Goal: Communication & Community: Answer question/provide support

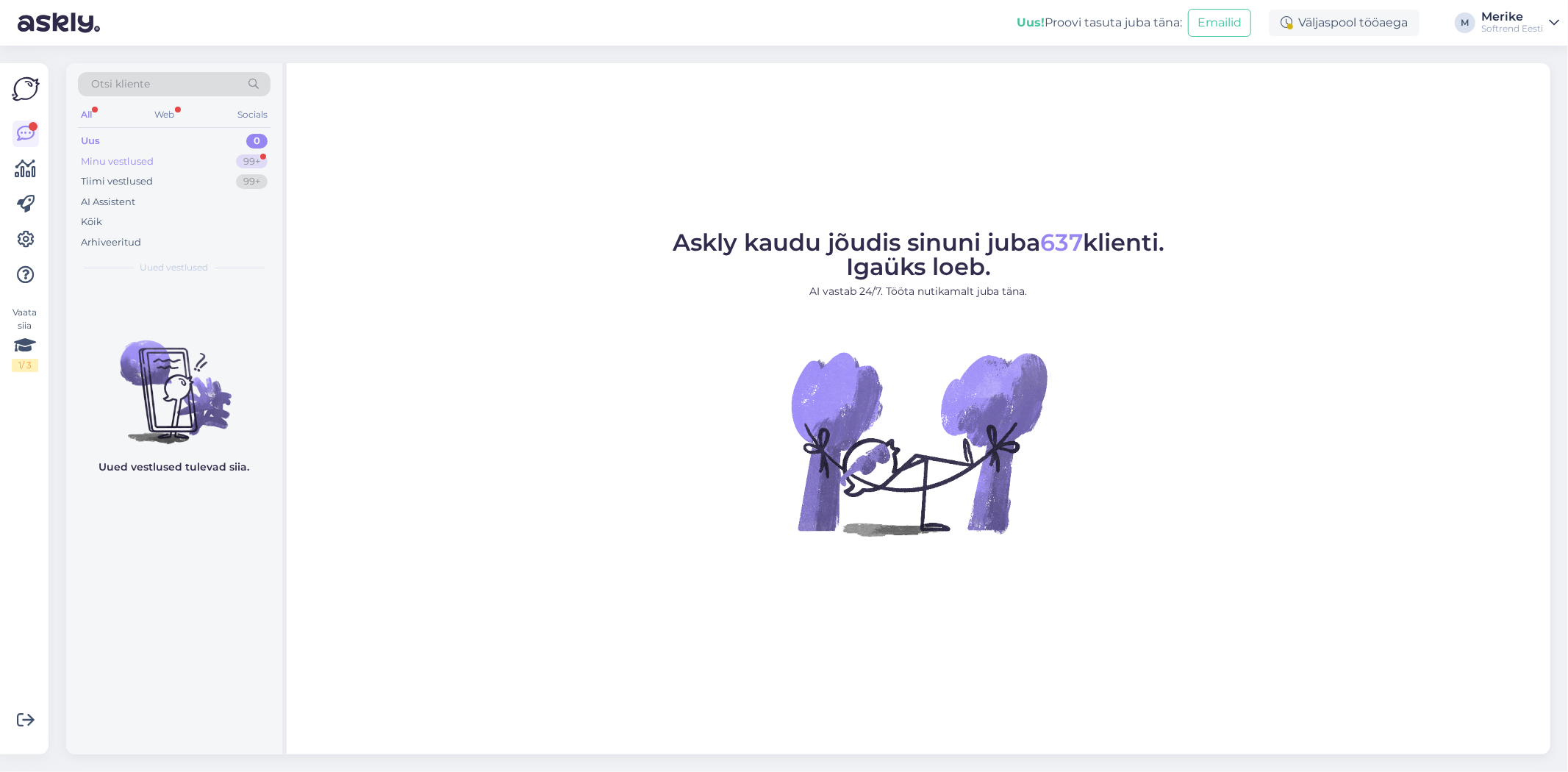
click at [135, 156] on div "Minu vestlused" at bounding box center [118, 161] width 73 height 14
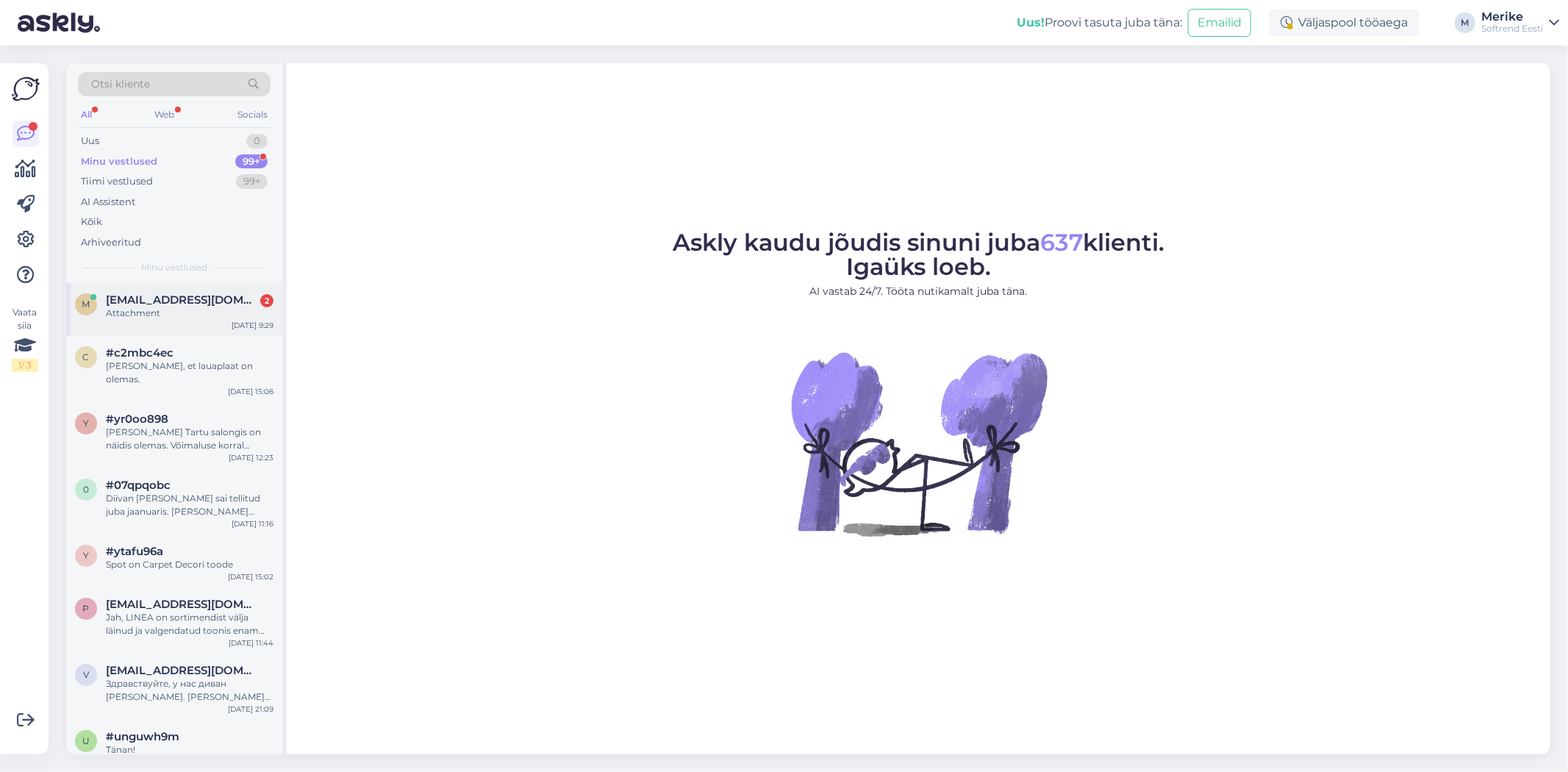
click at [189, 297] on span "[EMAIL_ADDRESS][DOMAIN_NAME]" at bounding box center [183, 300] width 153 height 13
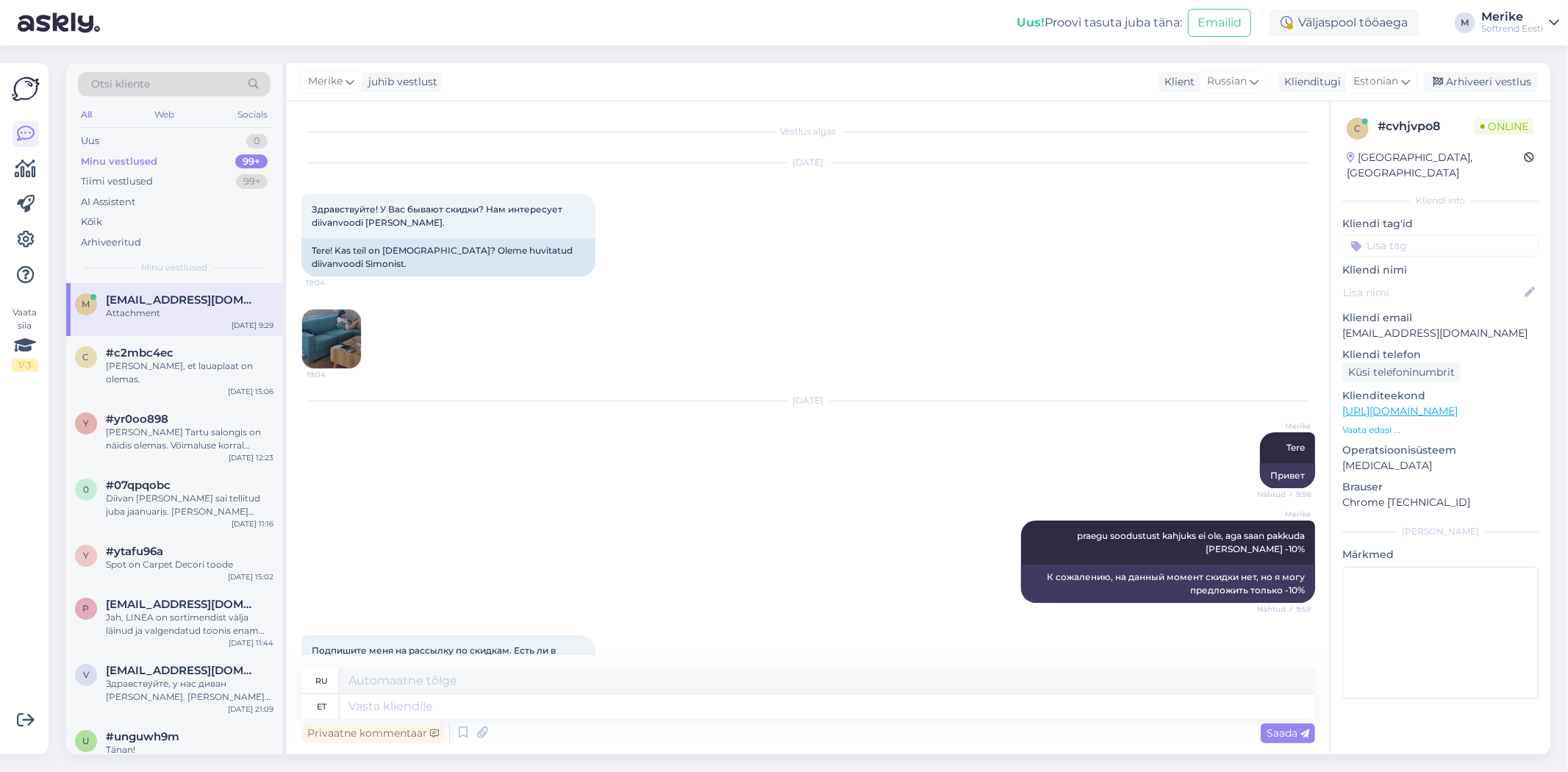
scroll to position [921, 0]
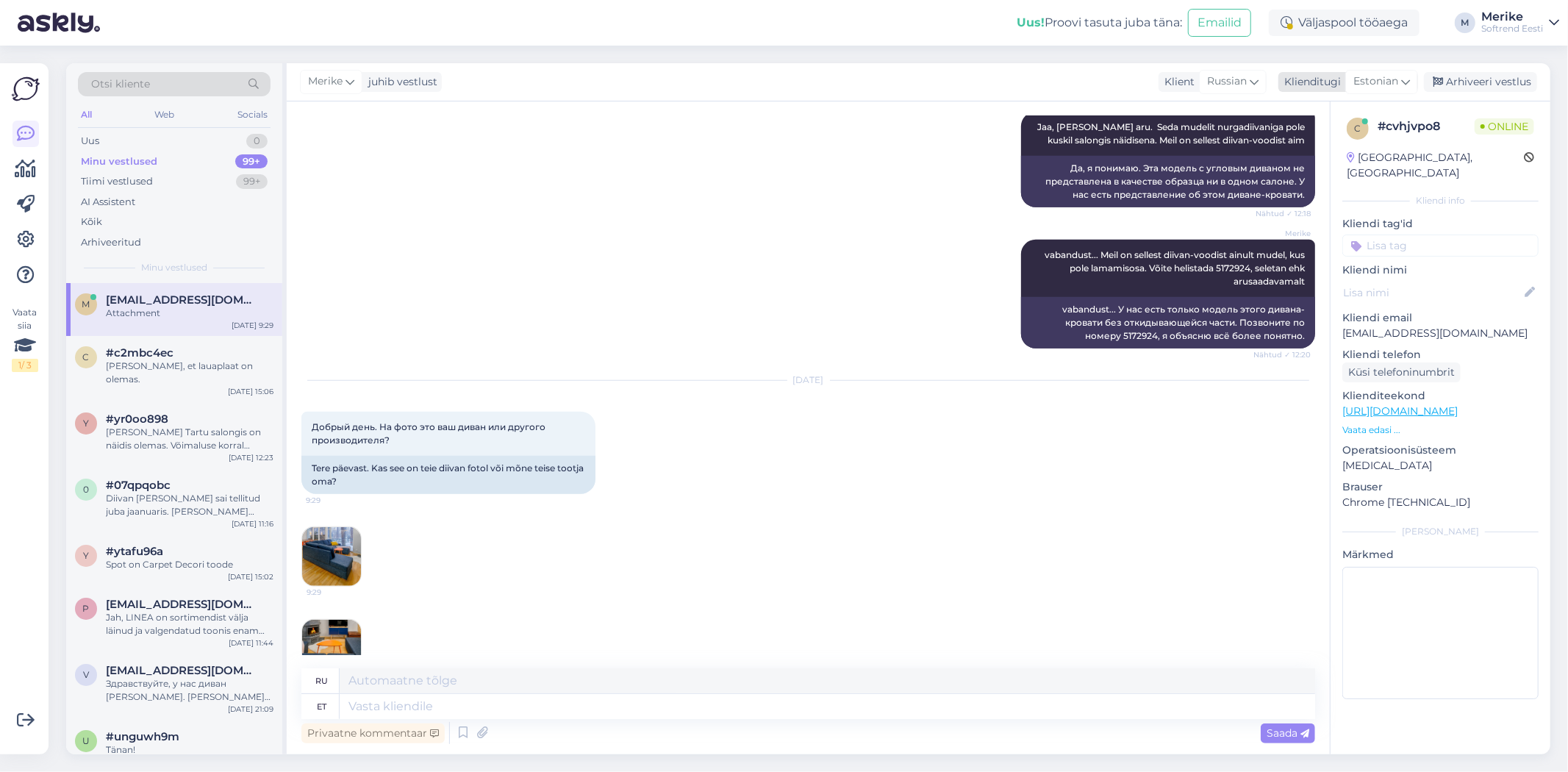
click at [1406, 81] on icon at bounding box center [1406, 81] width 9 height 16
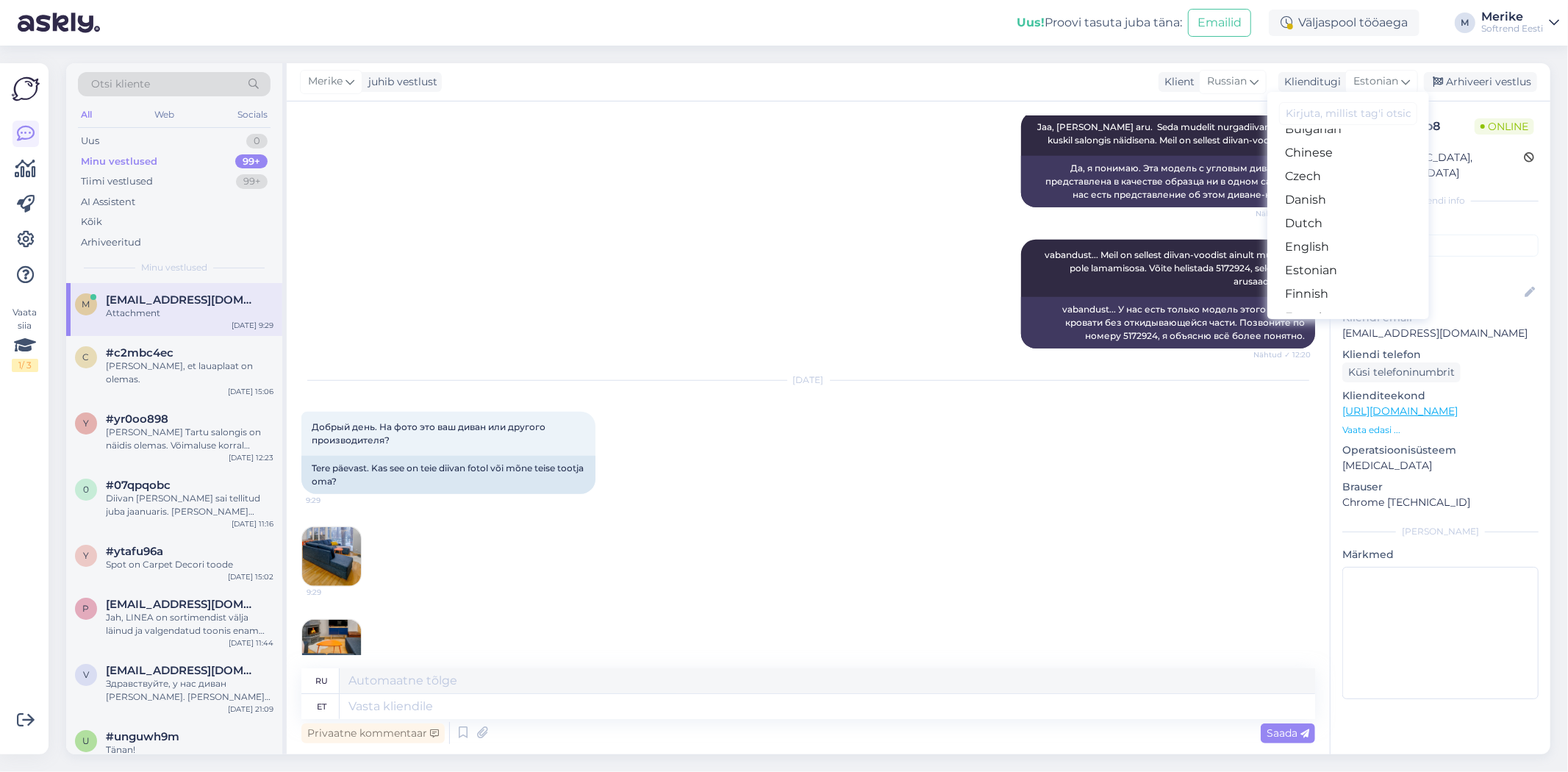
scroll to position [98, 0]
click at [1328, 250] on link "Estonian" at bounding box center [1348, 237] width 161 height 23
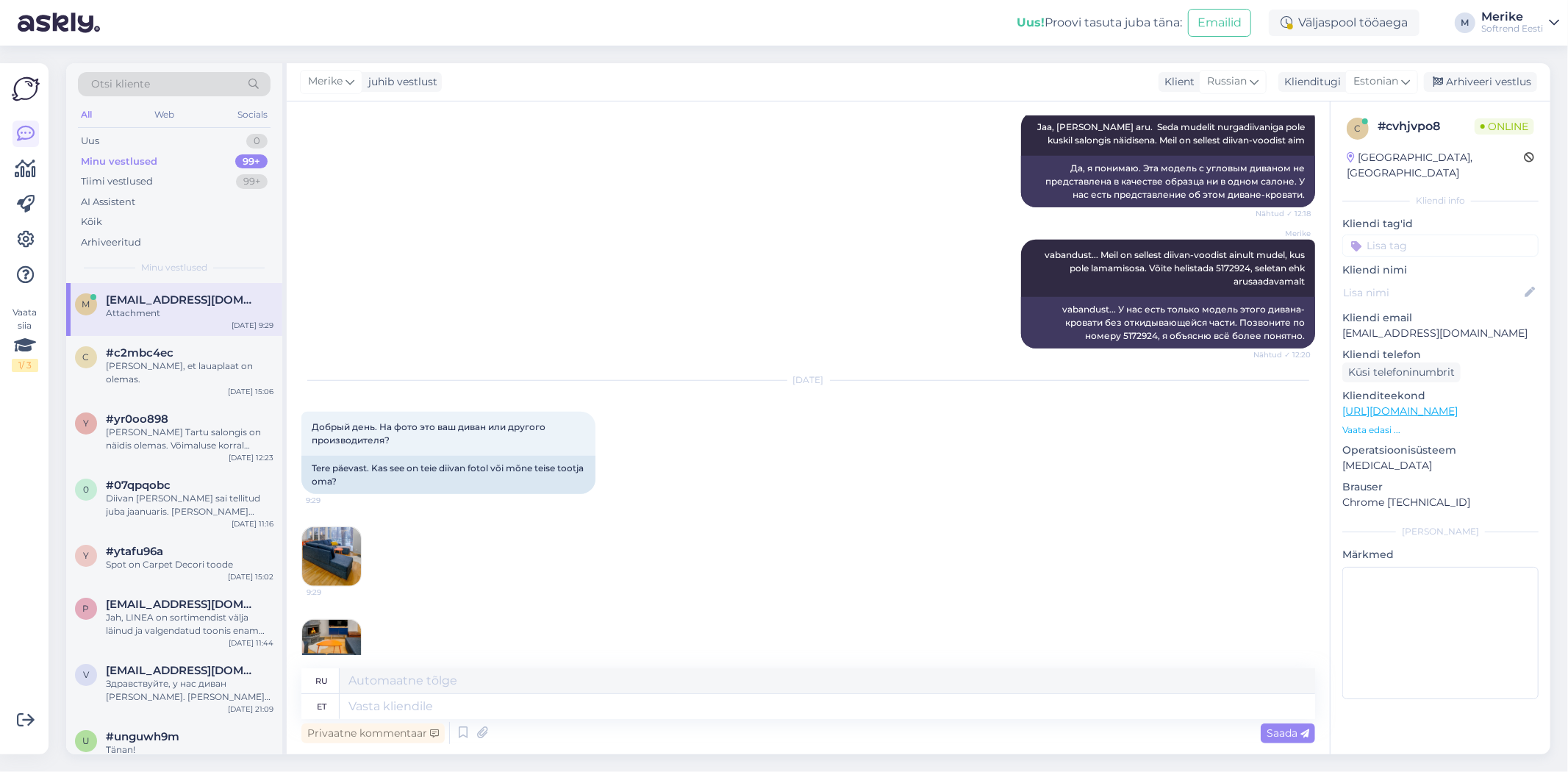
click at [347, 527] on img at bounding box center [332, 556] width 59 height 59
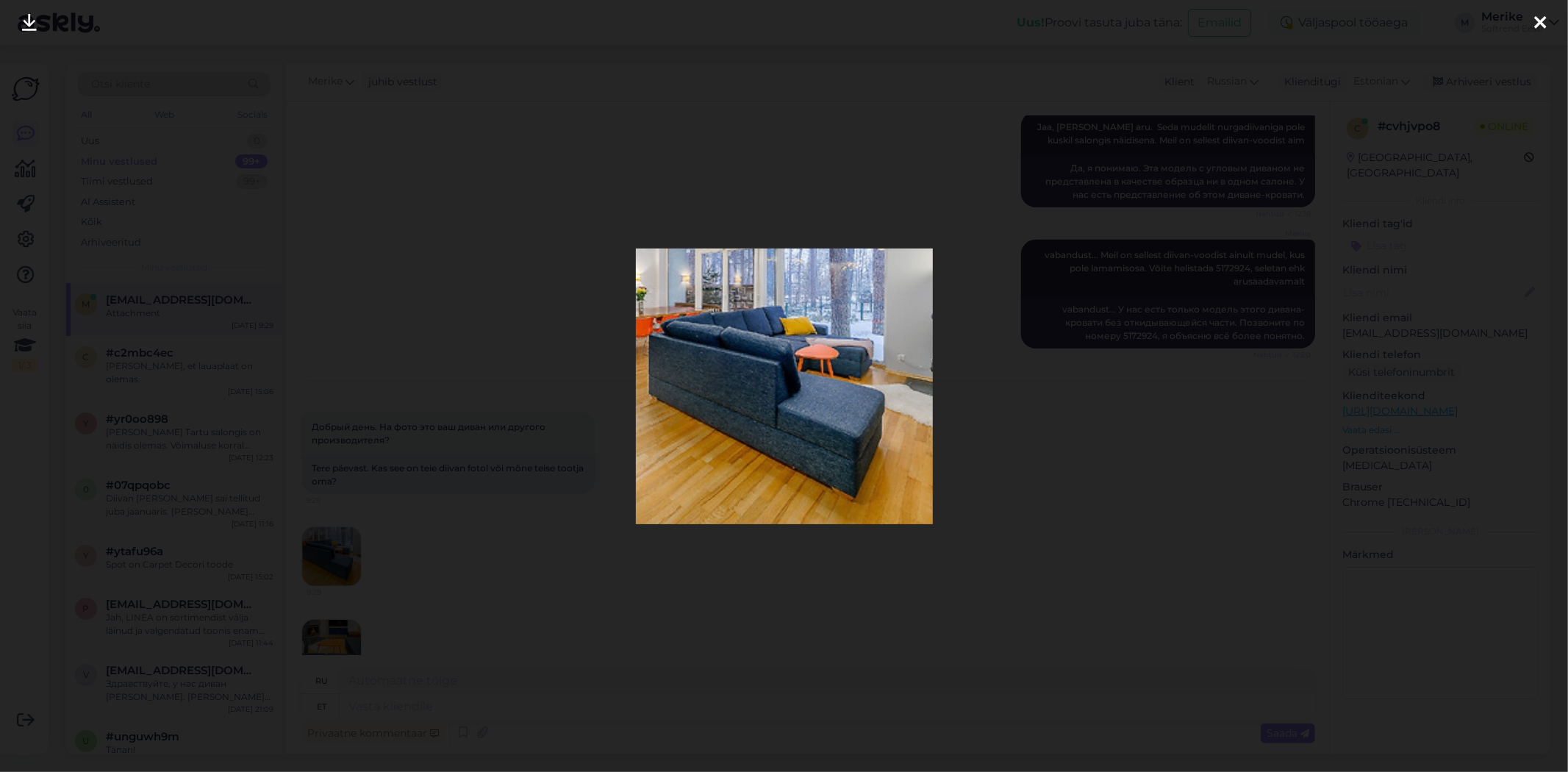
click at [1543, 17] on icon at bounding box center [1540, 23] width 12 height 19
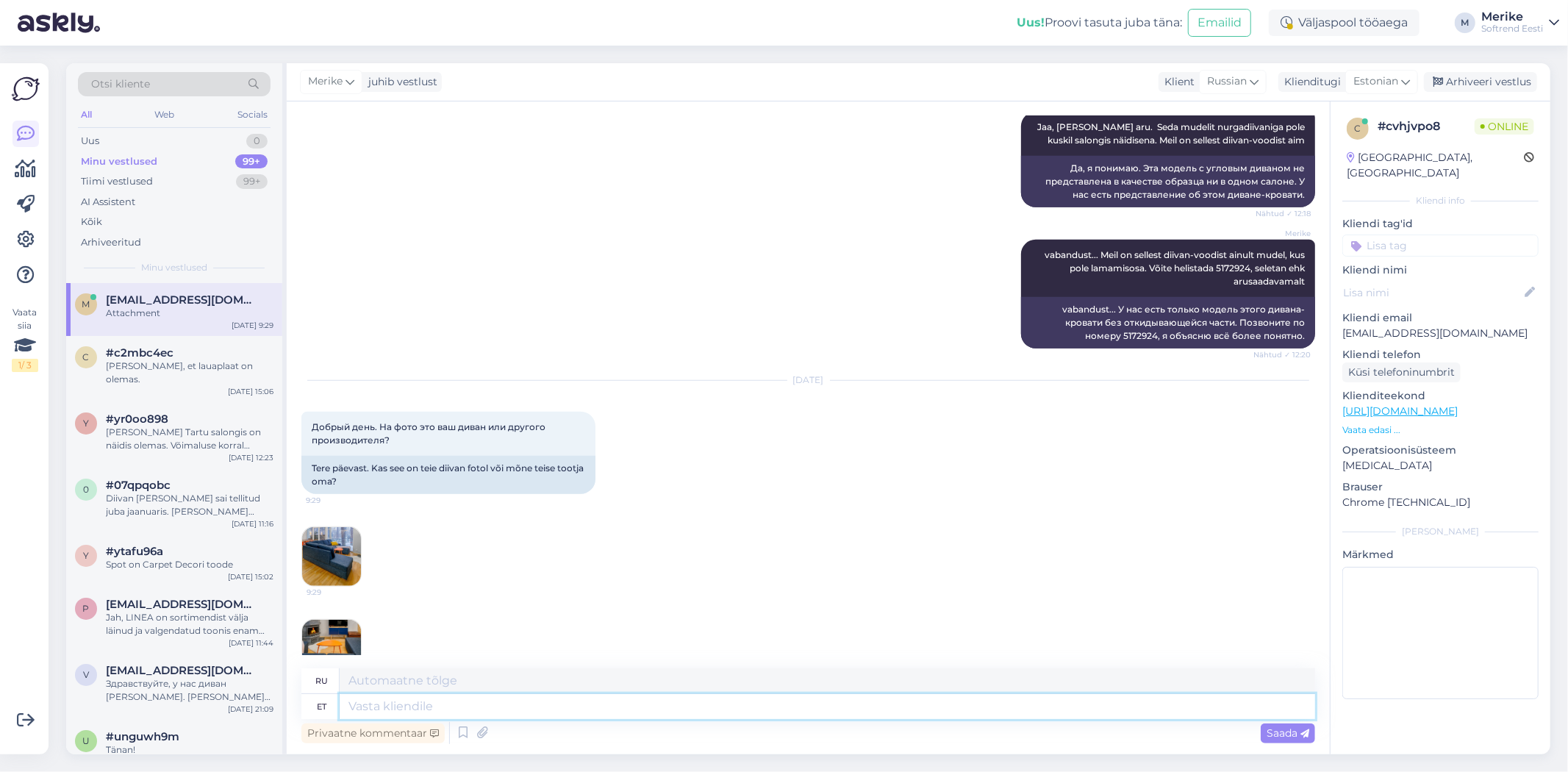
click at [363, 710] on textarea at bounding box center [827, 707] width 976 height 25
type textarea "Tere"
type textarea "Привет"
type textarea "Tere"
click at [324, 620] on img at bounding box center [332, 649] width 59 height 59
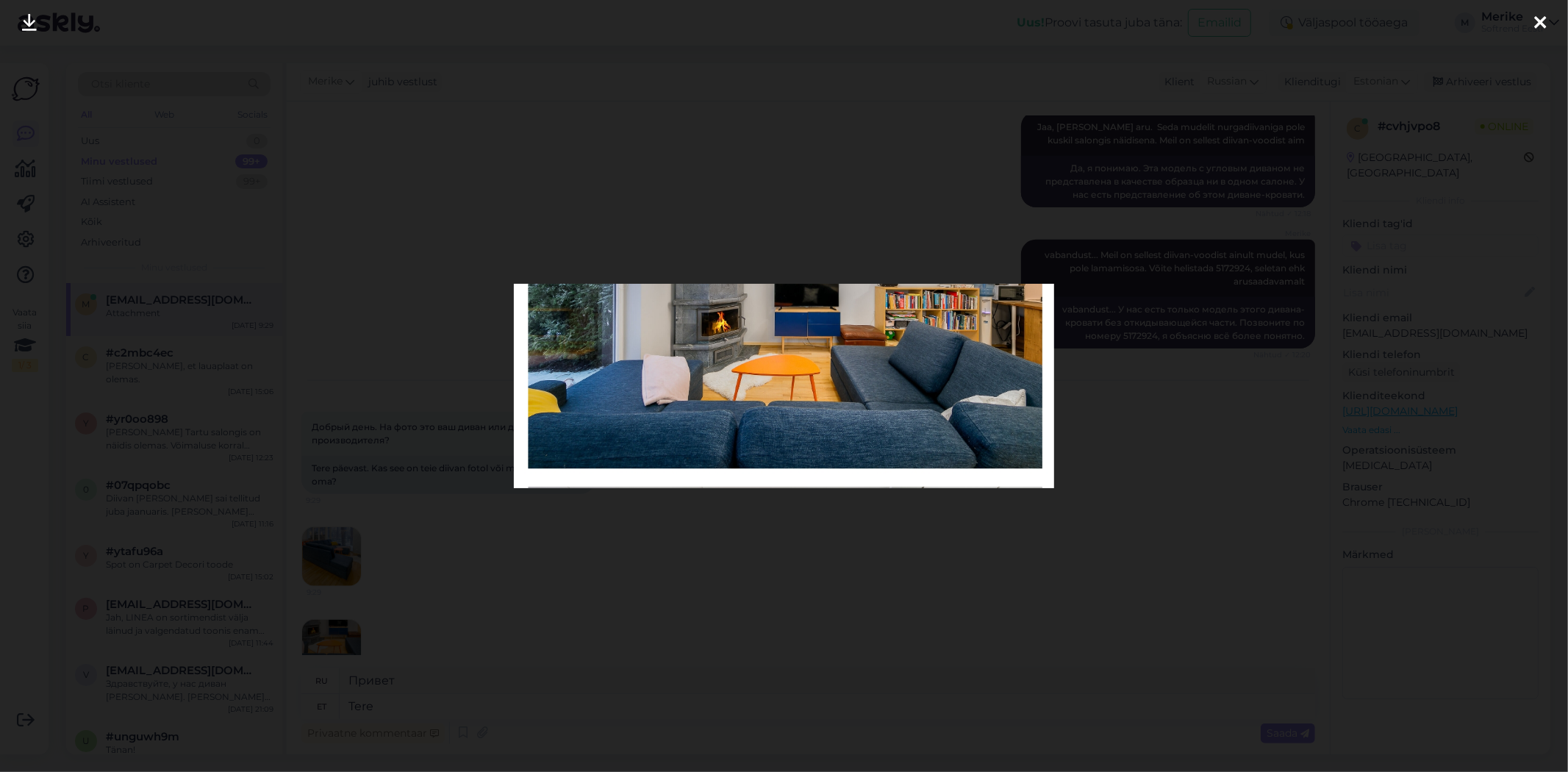
click at [1543, 23] on icon at bounding box center [1540, 23] width 12 height 19
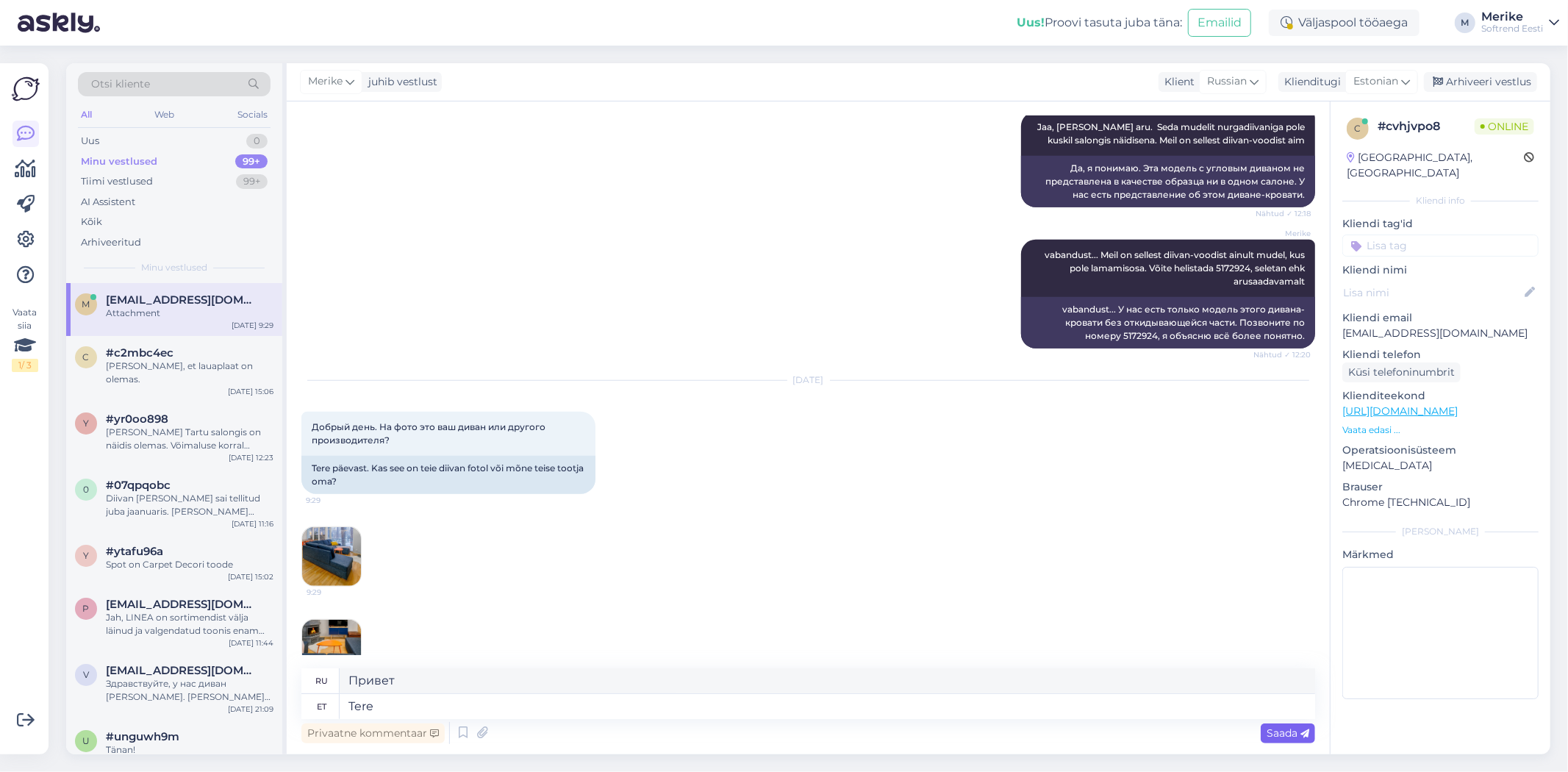
click at [1291, 729] on span "Saada" at bounding box center [1288, 733] width 43 height 13
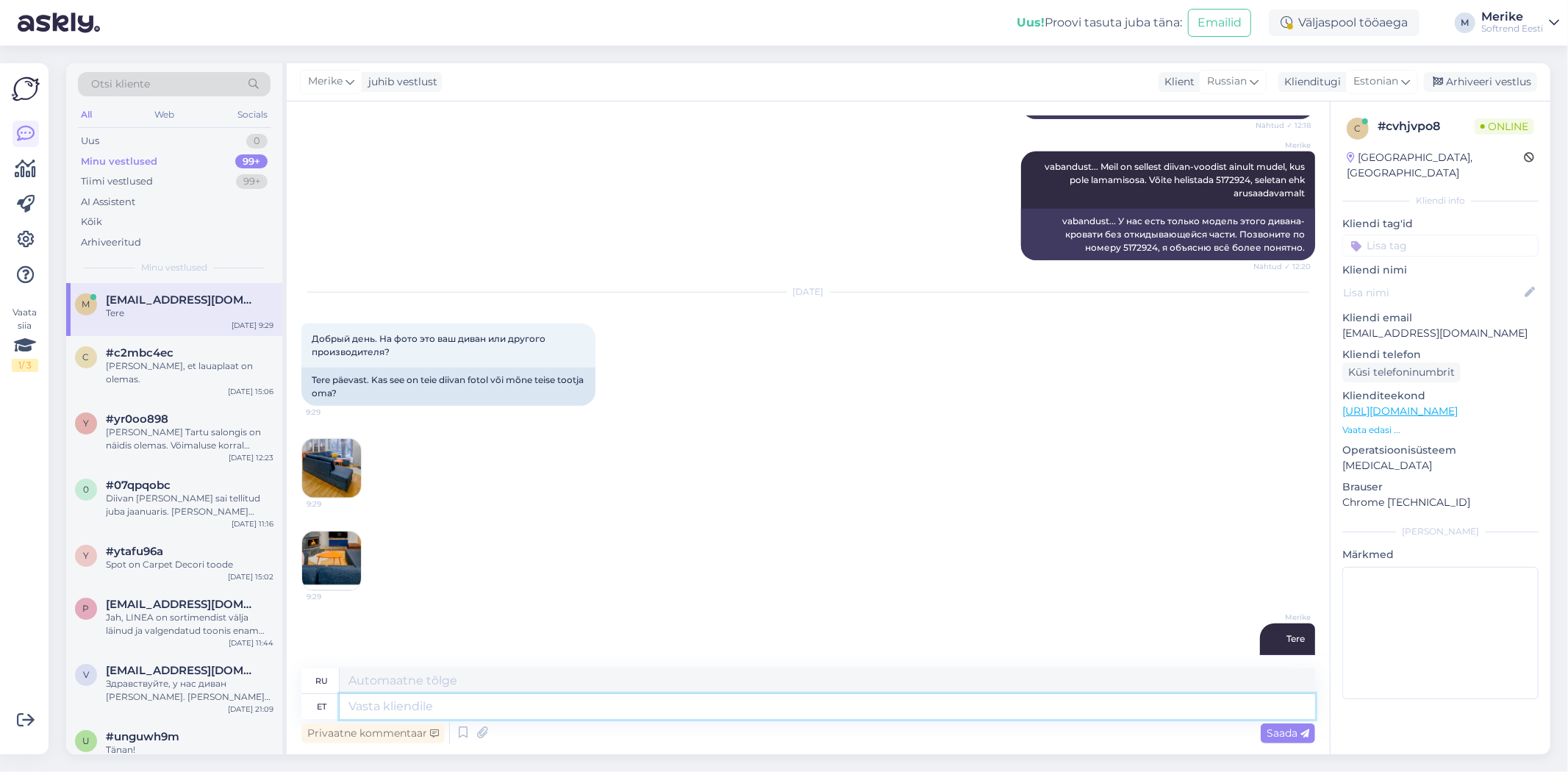
click at [395, 706] on textarea at bounding box center [827, 707] width 976 height 25
type textarea "see"
type textarea "этот"
type textarea "see ei"
type textarea "это не так"
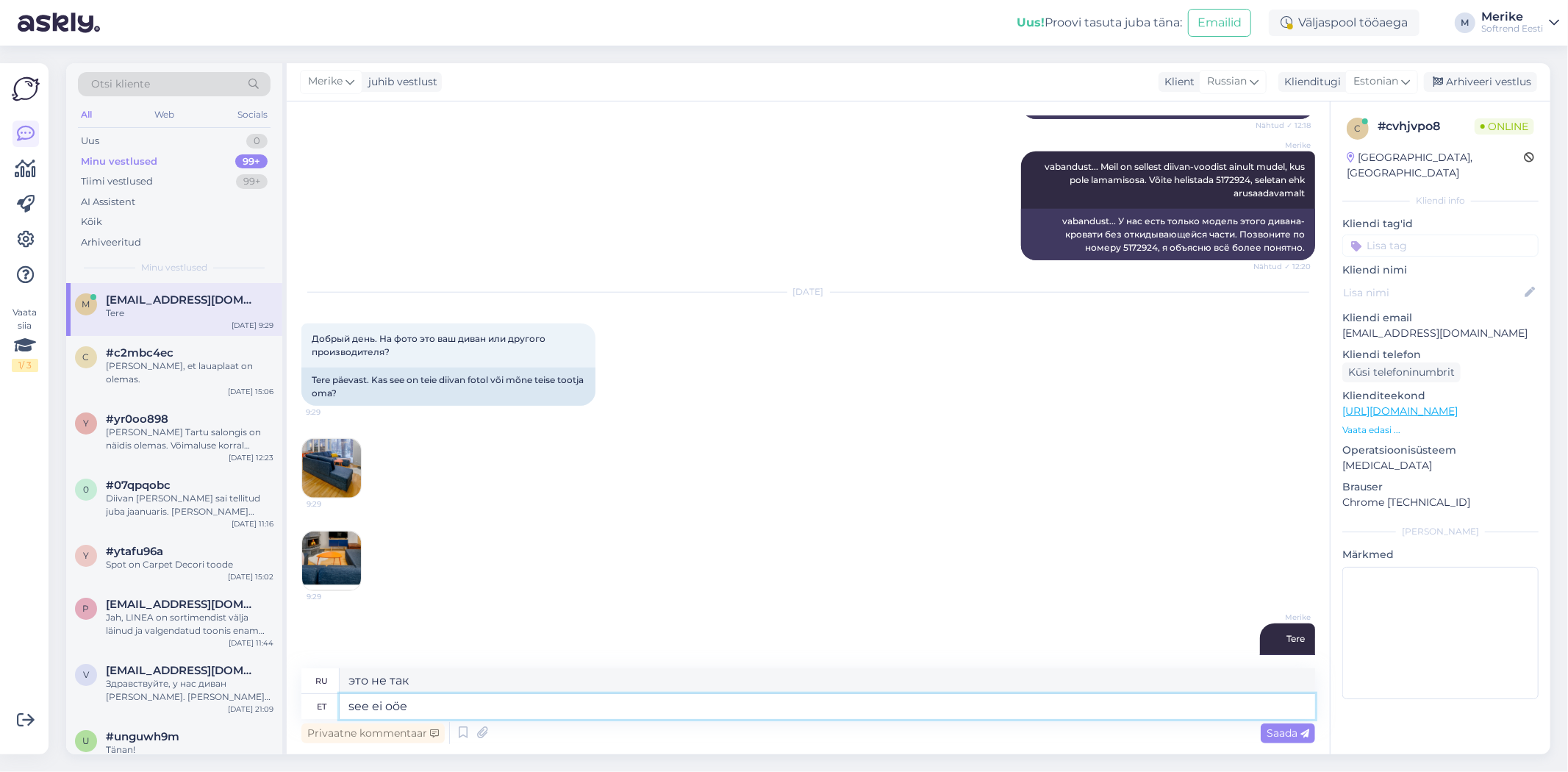
type textarea "see ei oöe"
type textarea "это не"
type textarea "see ei"
type textarea "это не так"
type textarea "see ei ole"
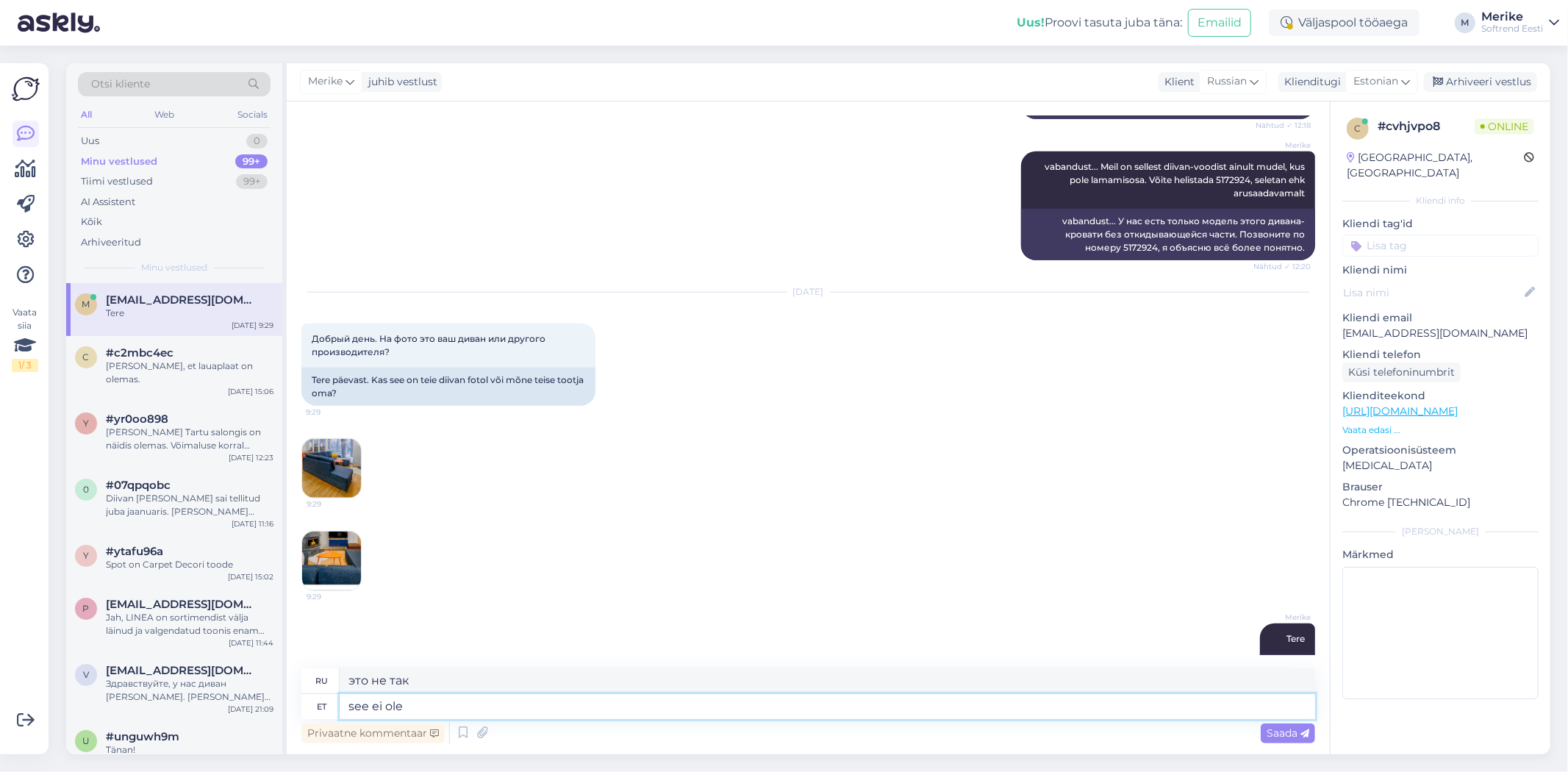
type textarea "это не"
type textarea "see ei ole Softrendi"
type textarea "это не Софтренд"
type textarea "see ei ole Softrend diivan"
type textarea "это не диван Softrend"
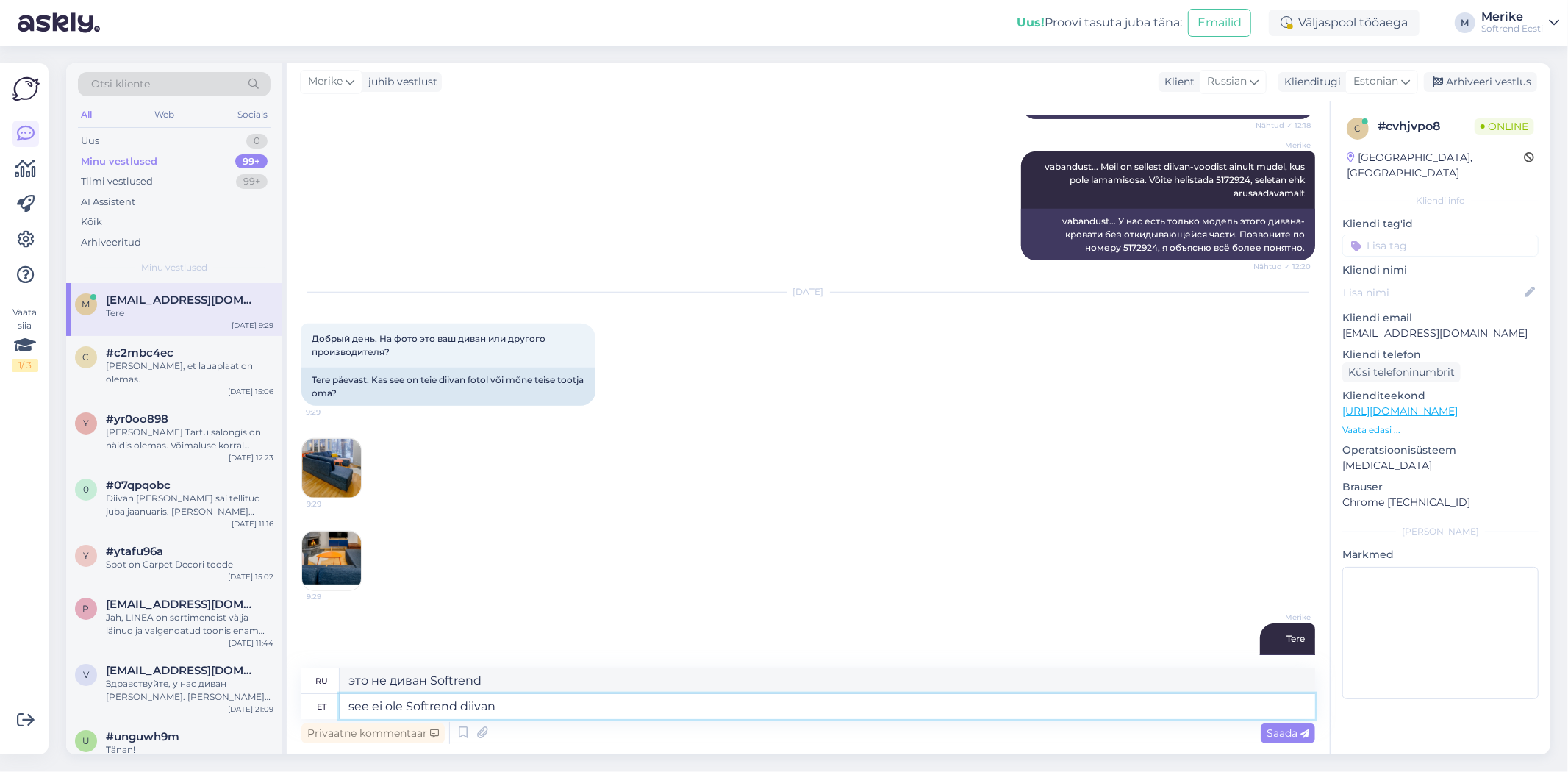
click at [357, 702] on textarea "see ei ole Softrend diivan" at bounding box center [827, 707] width 976 height 25
type textarea "See ei ole Softrend diivan"
type textarea "Это не диван Softrend."
type textarea "See ei ole Softrend diivan"
click at [1281, 733] on span "Saada" at bounding box center [1288, 733] width 43 height 13
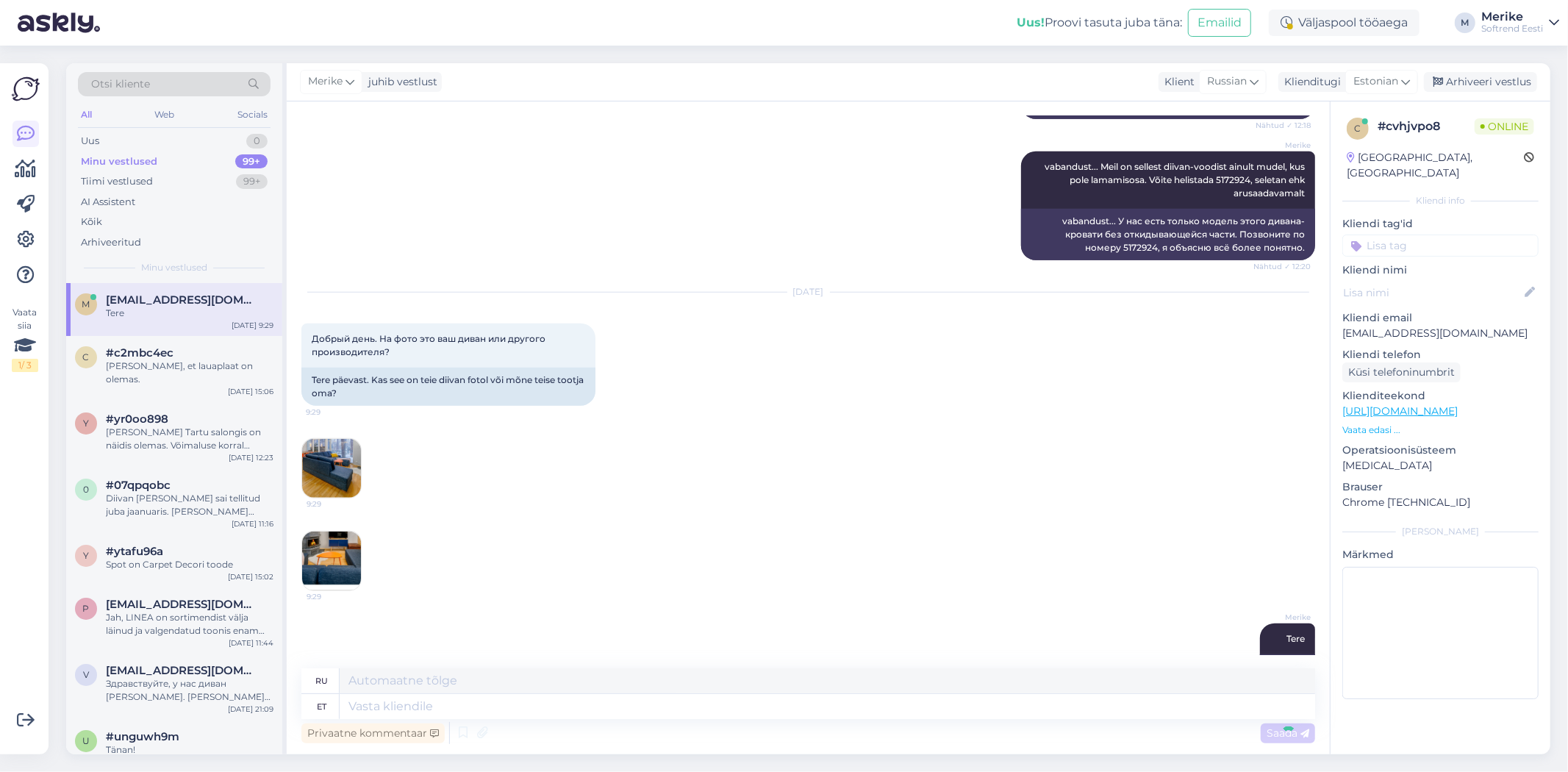
scroll to position [1097, 0]
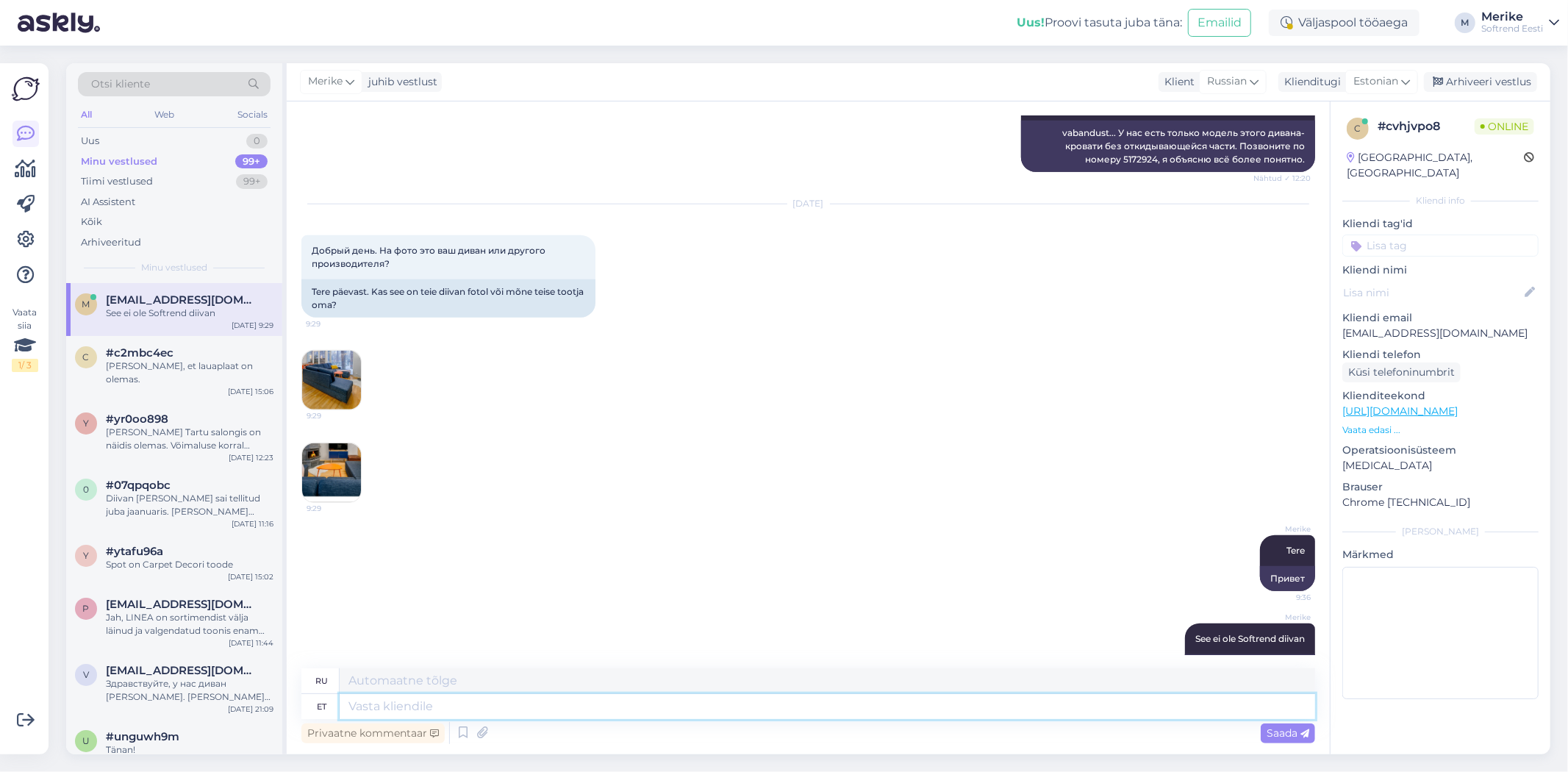
click at [369, 707] on textarea at bounding box center [827, 707] width 976 height 25
type textarea "Mei"
type textarea "Майонез"
type textarea "Meil"
type textarea "Мы"
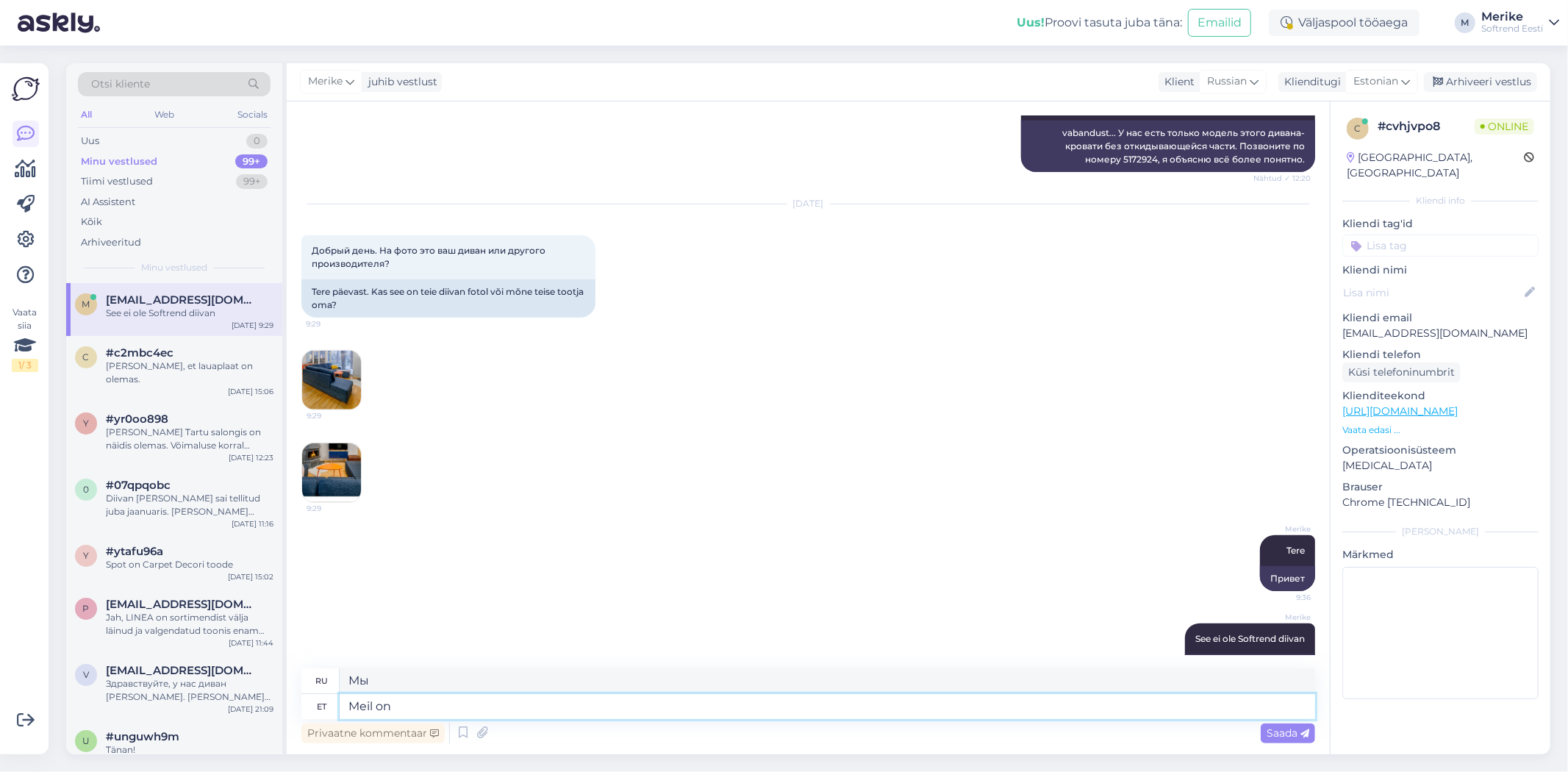
type textarea "Meil on"
type textarea "У нас есть"
type textarea "Meil on selline"
type textarea "У нас есть такие"
type textarea "Meil on selline sell"
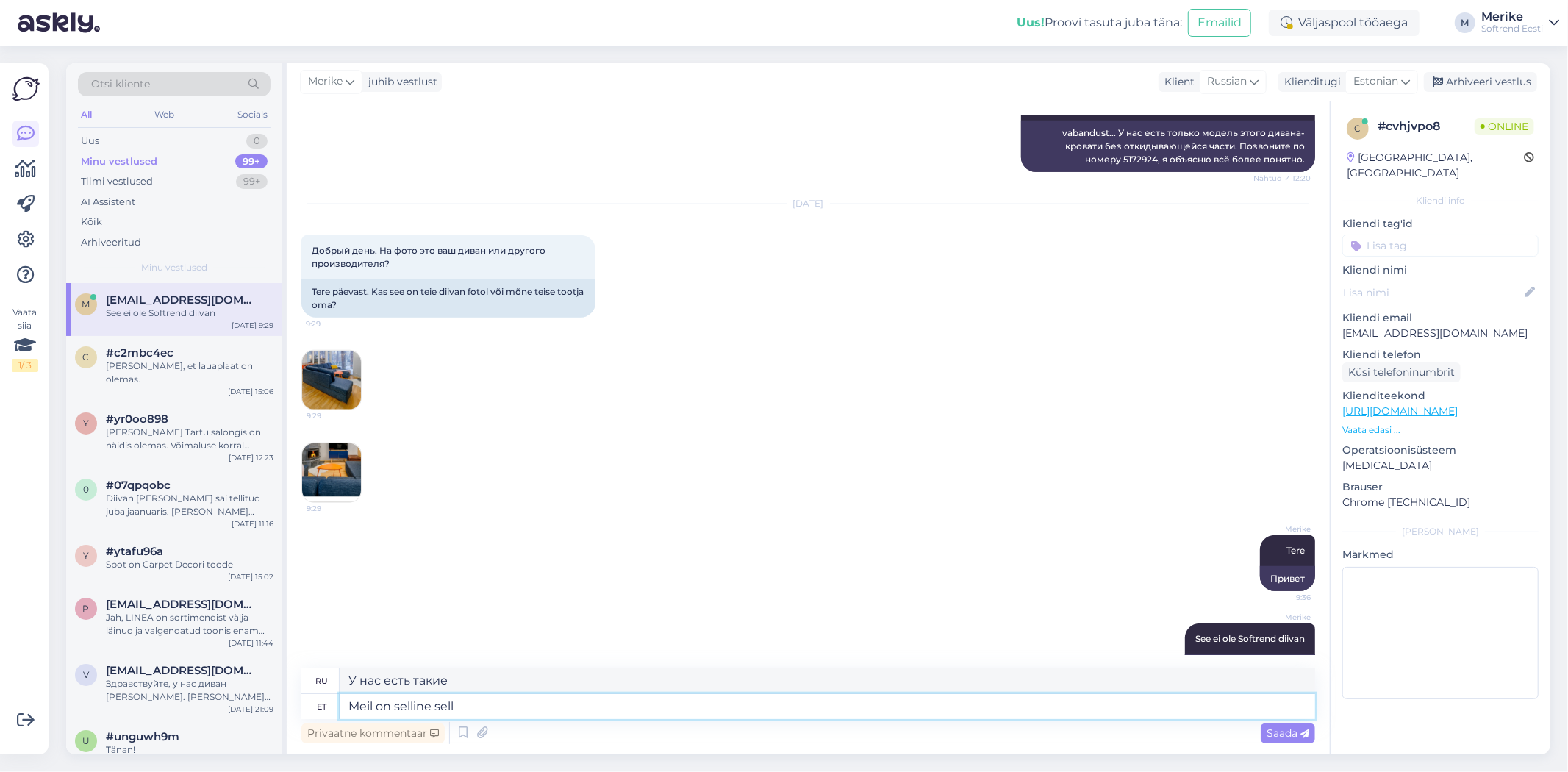
type textarea "У нас есть такой друг."
type textarea "Meil on selline"
type textarea "У нас есть такие"
type textarea "Meil on selline :"
type textarea "У нас есть это:"
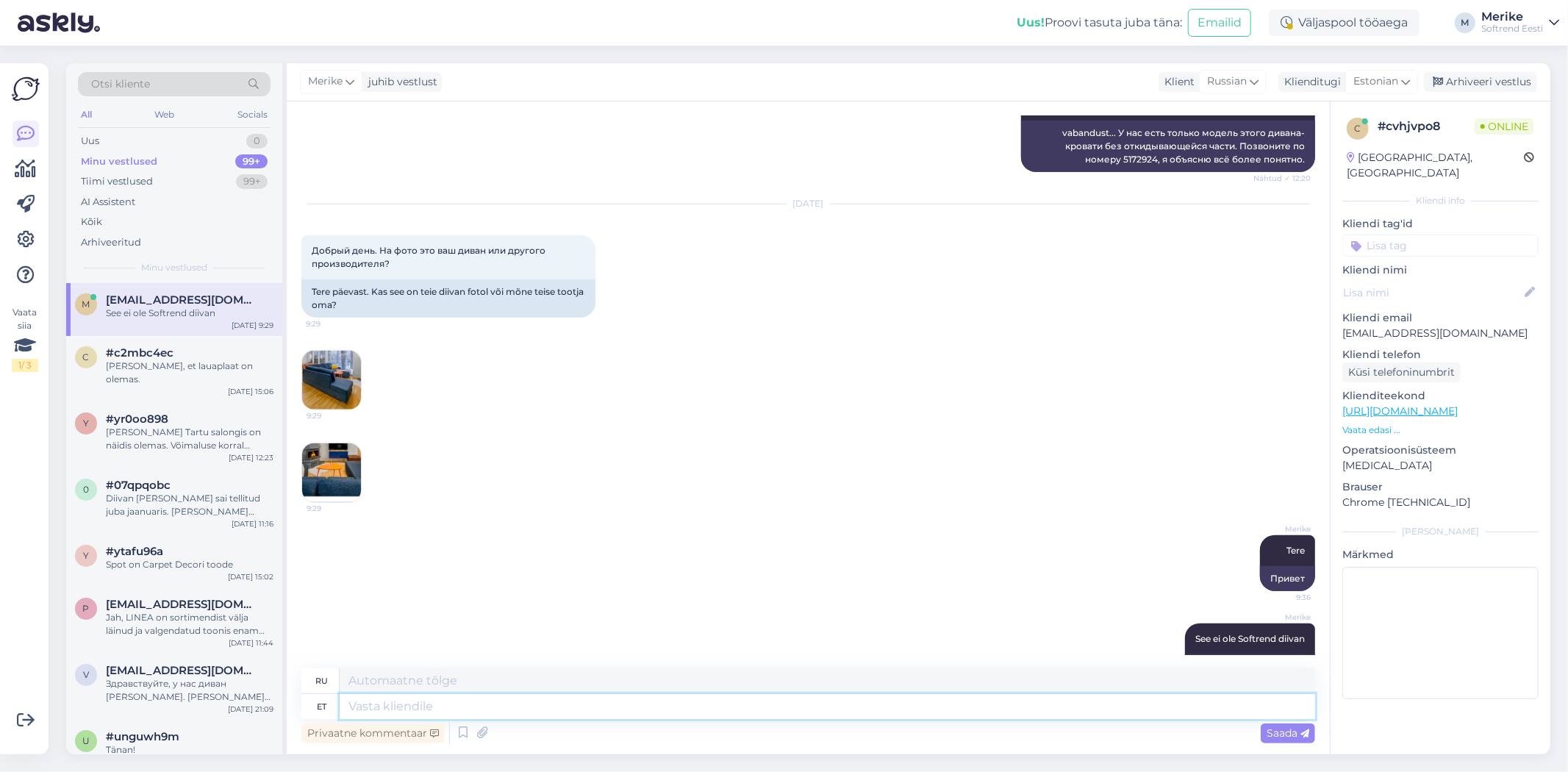
scroll to position [1186, 0]
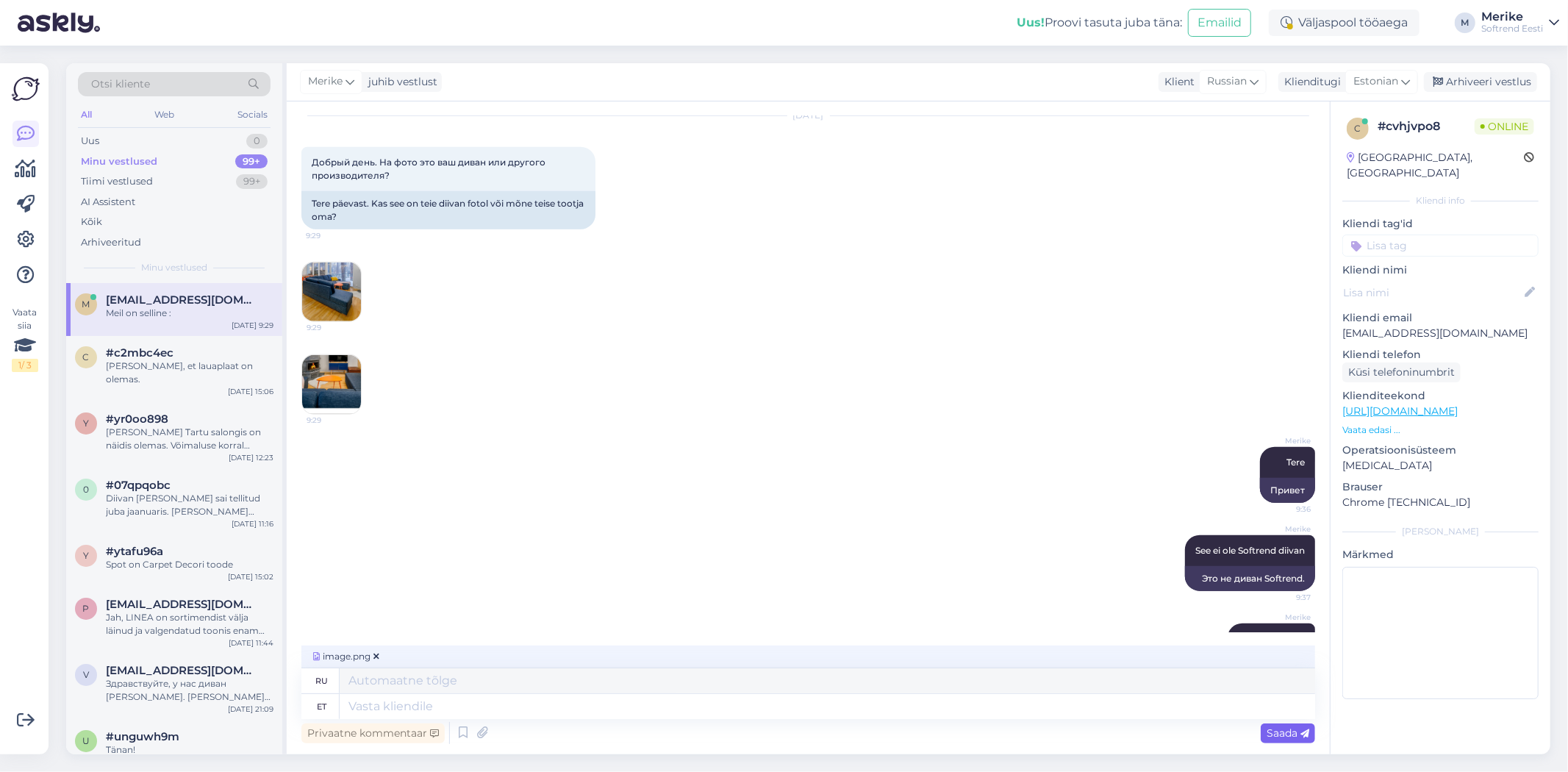
click at [1277, 732] on span "Saada" at bounding box center [1288, 733] width 43 height 13
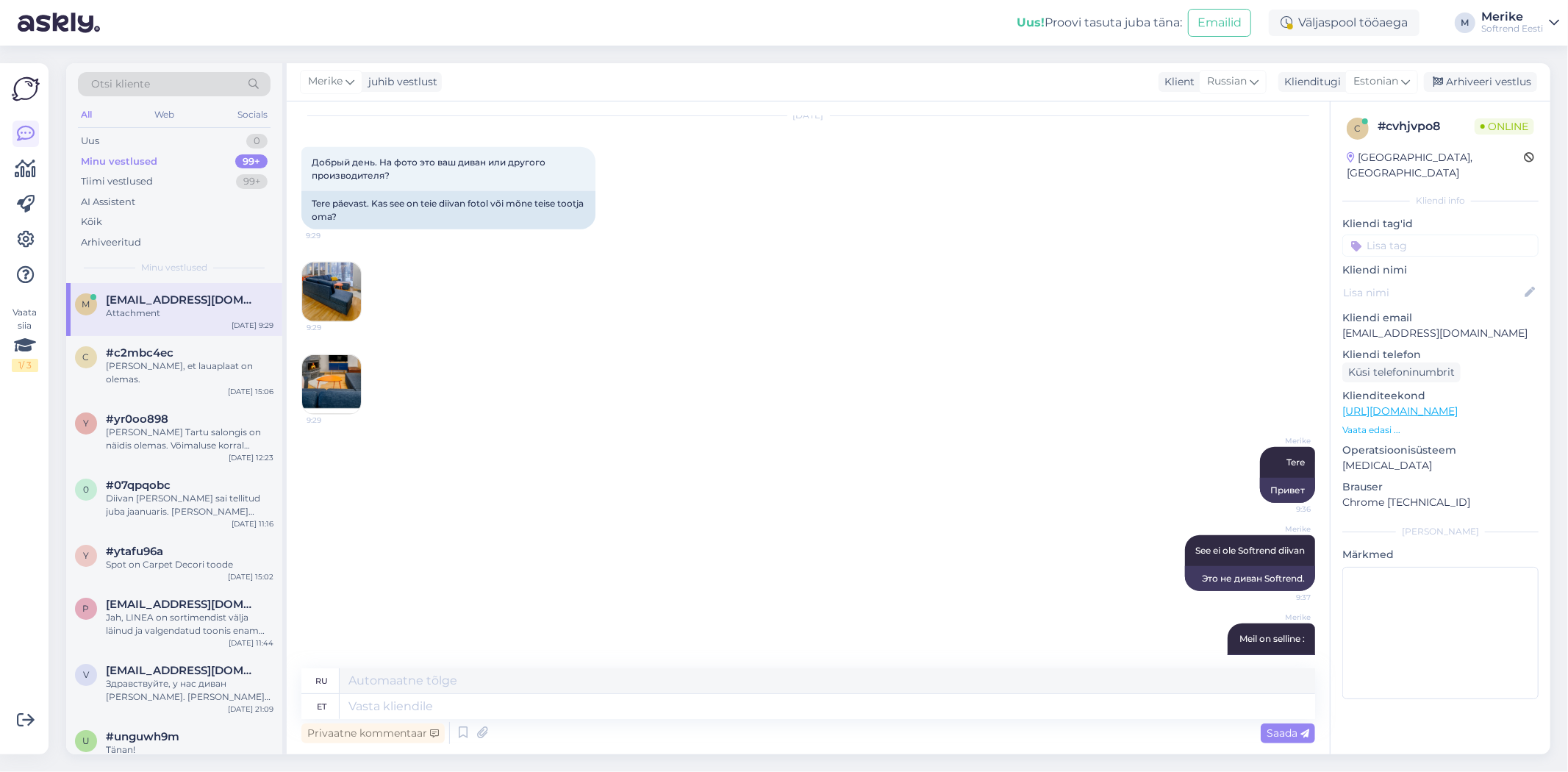
scroll to position [1278, 0]
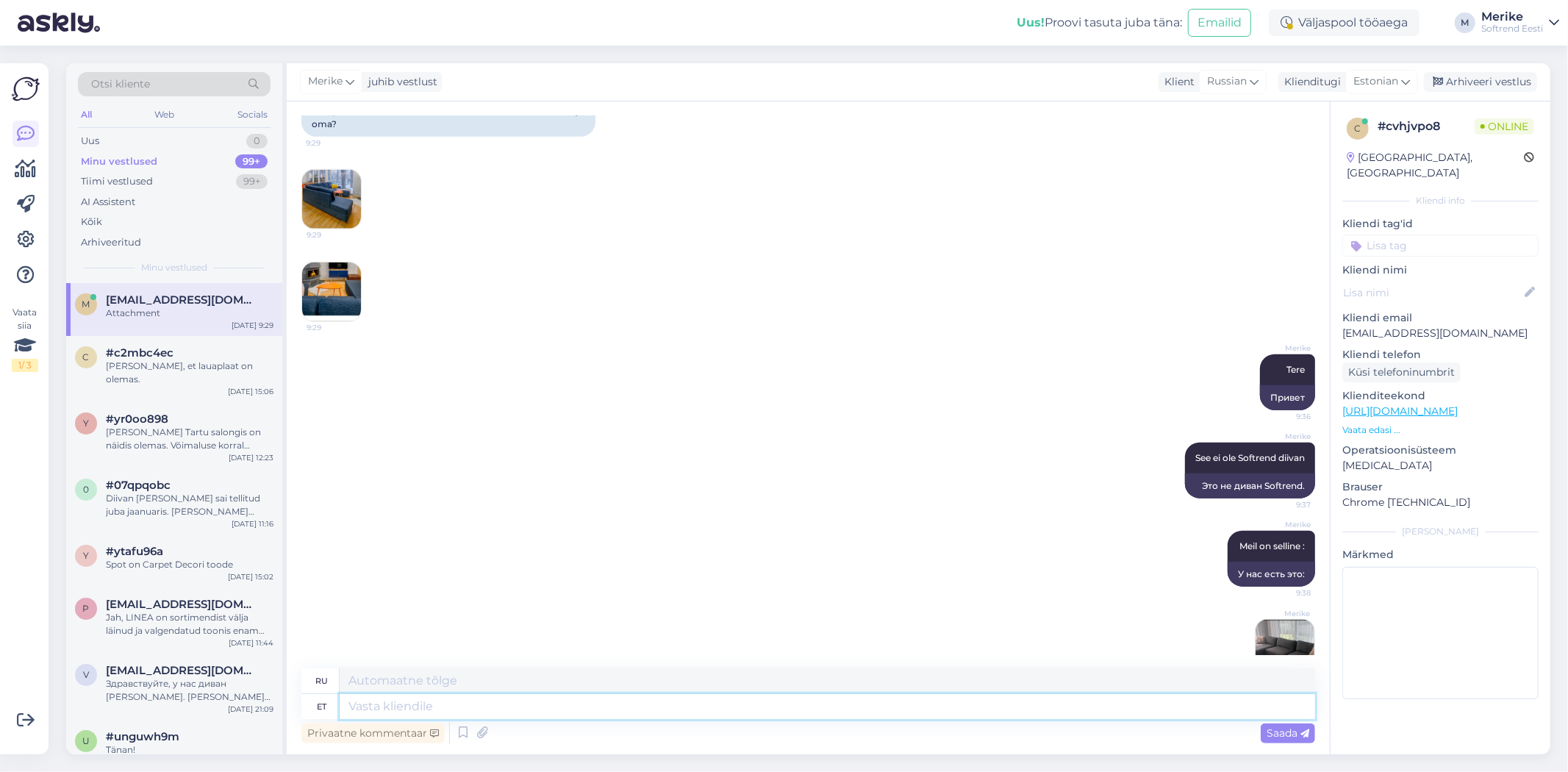
click at [373, 711] on textarea at bounding box center [827, 707] width 976 height 25
type textarea "lamam"
type textarea "больше лежать"
type textarea "l"
type textarea "lamamisoa"
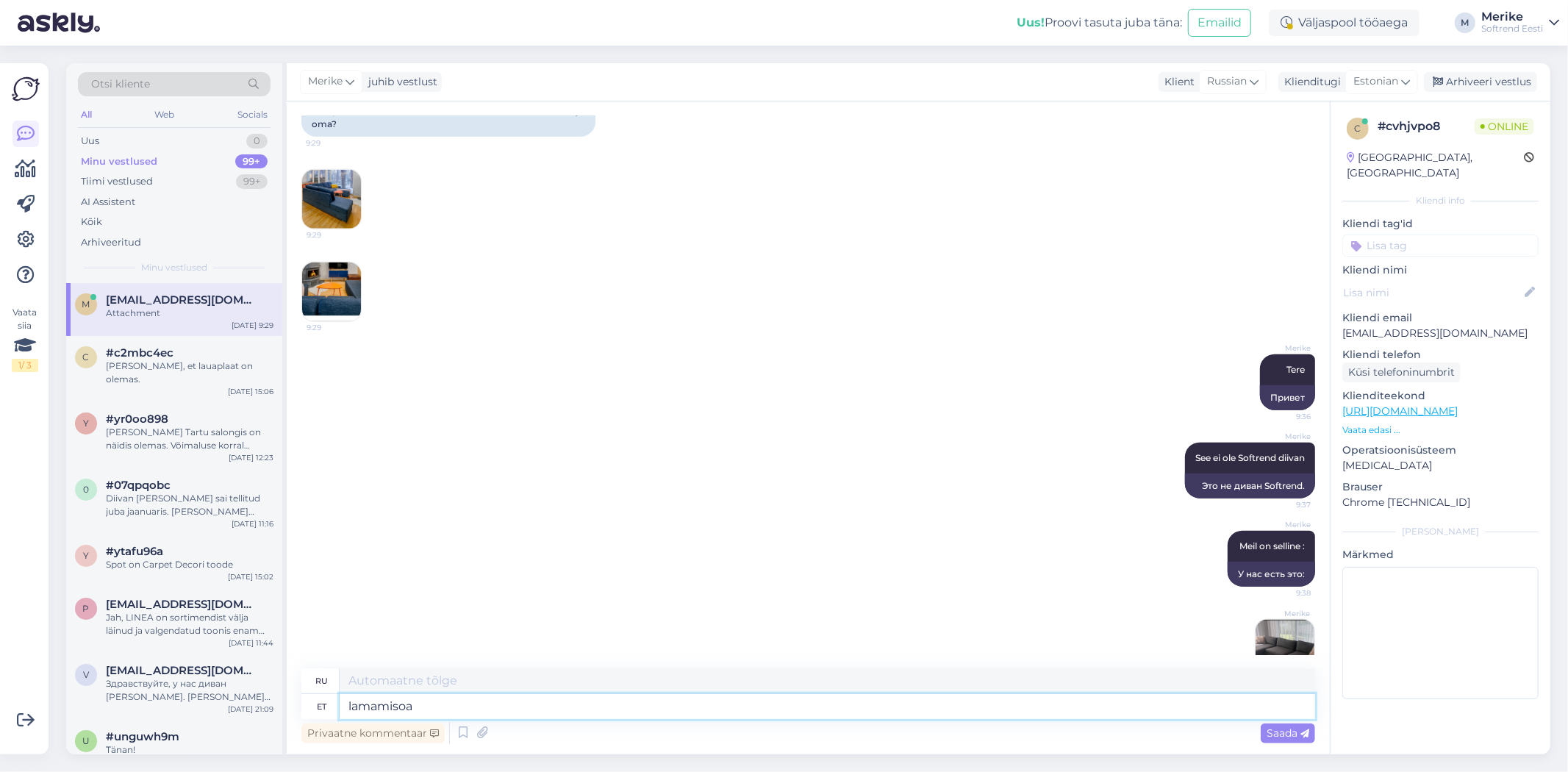
type textarea "шезлонг"
type textarea "lamamis"
type textarea "лежа"
type textarea "lamamisosa"
type textarea "откидывающаяся часть"
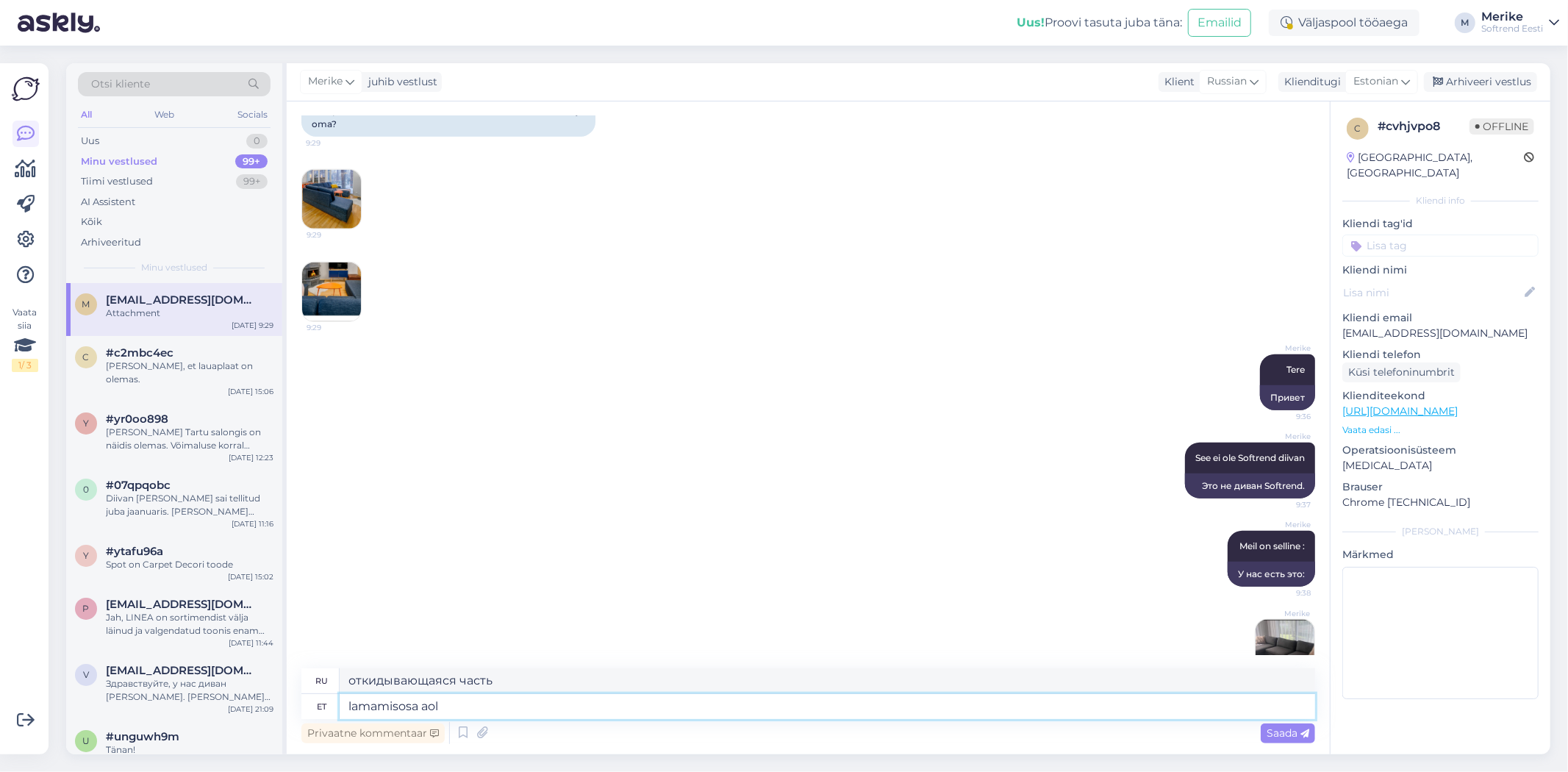
type textarea "lamamisosa aoll"
type textarea "откидывающаяся часть aoll"
type textarea "lamamisosa a"
type textarea "откидывающаяся часть а"
type textarea "lamamisosa all"
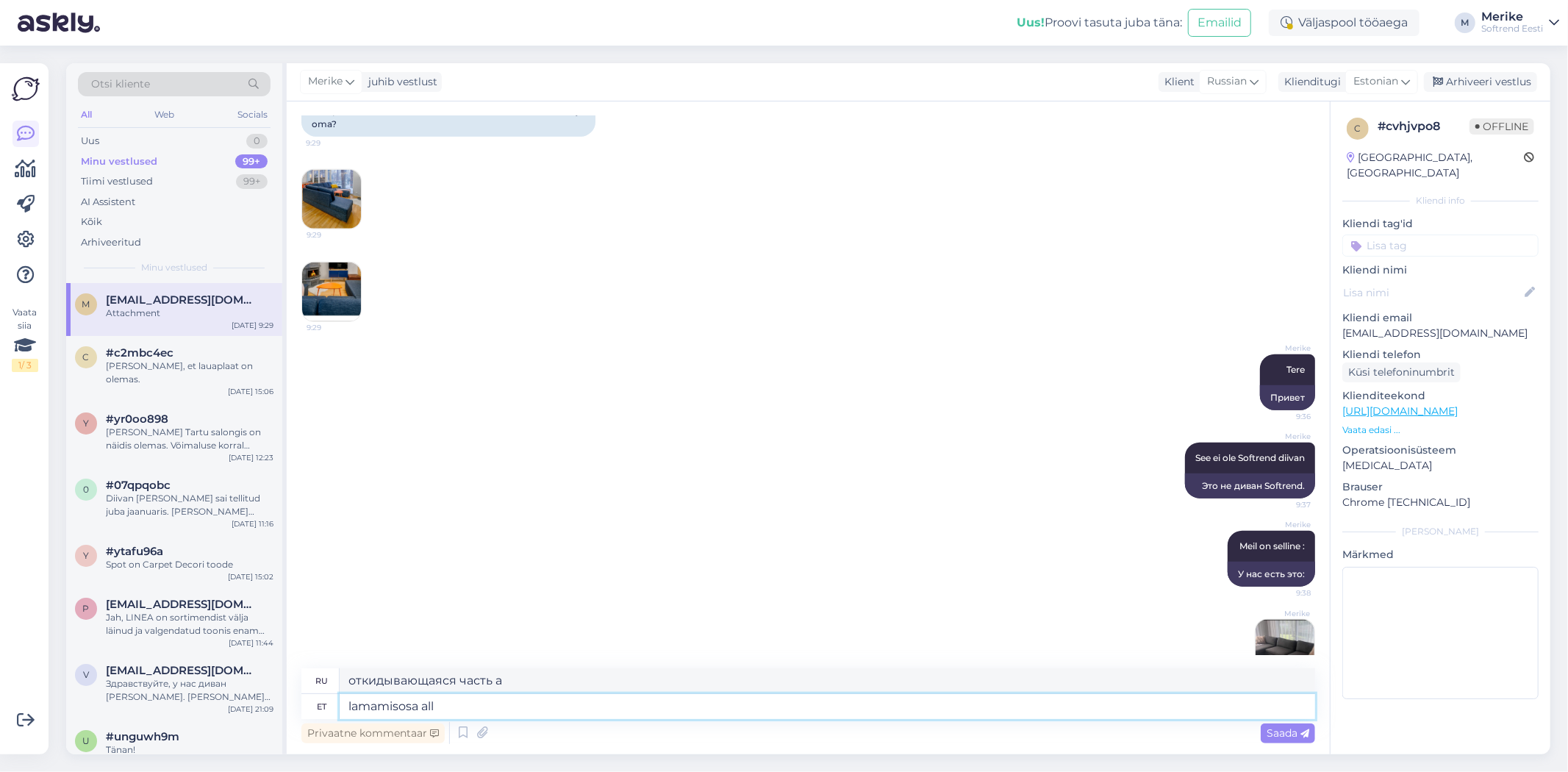
type textarea "под лежащей частью"
type textarea "lamamisosa all on"
type textarea "под лежащей частью находится"
type textarea "lamamisosa all on pesukas"
type textarea "Под откидывающейся частью расположена корзина для белья."
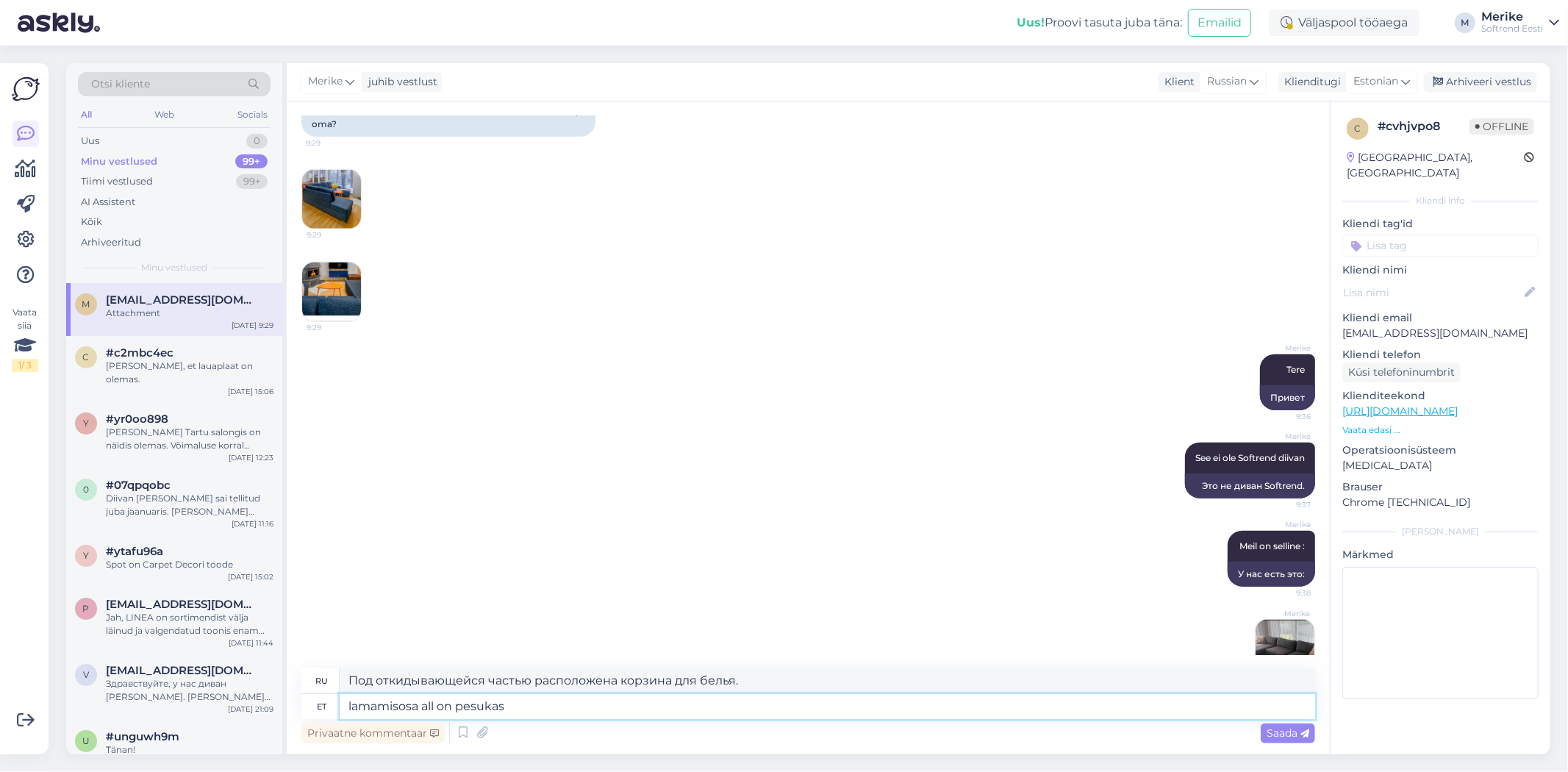
type textarea "lamamisosa all on pesukast"
type textarea "Под кроватью находится ящик для белья."
